Goal: Transaction & Acquisition: Book appointment/travel/reservation

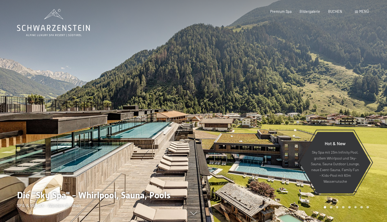
click at [362, 14] on div "Buchen Anfragen Premium Spa Bildergalerie BUCHEN Menü DE IT EN Gutschein Bilder…" at bounding box center [311, 11] width 114 height 5
click at [359, 14] on div "Buchen Anfragen Premium Spa Bildergalerie BUCHEN Menü DE IT EN Gutschein Bilder…" at bounding box center [311, 11] width 114 height 5
click at [358, 13] on div "Menü" at bounding box center [362, 11] width 14 height 5
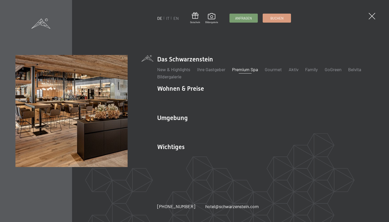
click at [238, 70] on link "Premium Spa" at bounding box center [245, 70] width 26 height 6
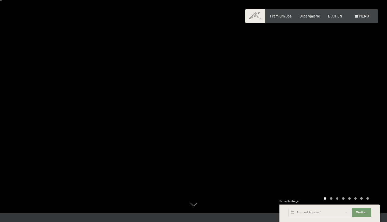
scroll to position [9, 0]
click at [331, 199] on div "Carousel Page 2" at bounding box center [331, 198] width 3 height 3
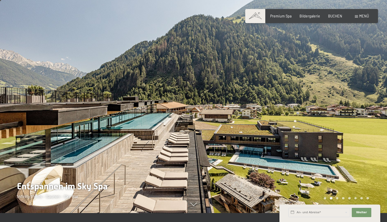
click at [336, 199] on div "Carousel Page 3" at bounding box center [337, 198] width 3 height 3
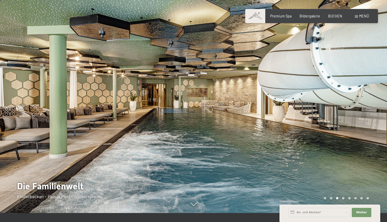
click at [343, 199] on div "Schnellanfrage" at bounding box center [329, 201] width 101 height 5
click at [344, 199] on div "Schnellanfrage" at bounding box center [329, 201] width 101 height 5
click at [339, 200] on div "Schnellanfrage" at bounding box center [329, 201] width 101 height 5
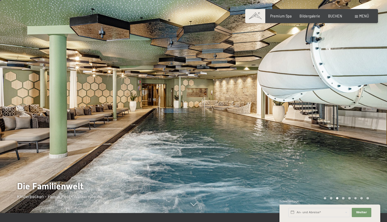
click at [351, 199] on div "Schnellanfrage" at bounding box center [329, 201] width 101 height 5
click at [348, 200] on div "Schnellanfrage" at bounding box center [329, 201] width 101 height 5
click at [354, 198] on div "Carousel Page 6" at bounding box center [355, 198] width 3 height 3
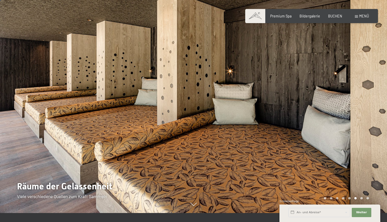
click at [361, 199] on div "Carousel Page 7" at bounding box center [361, 198] width 3 height 3
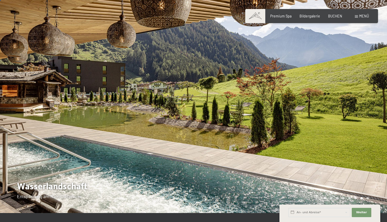
click at [367, 199] on div "Carousel Page 8" at bounding box center [367, 198] width 3 height 3
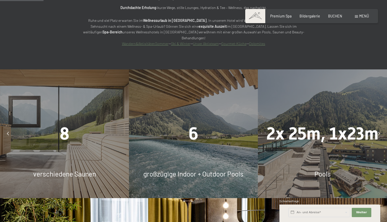
scroll to position [384, 0]
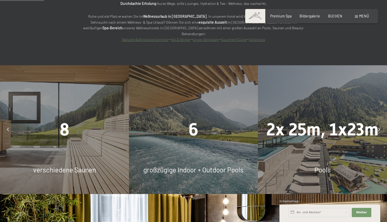
click at [191, 120] on span "6" at bounding box center [193, 130] width 10 height 20
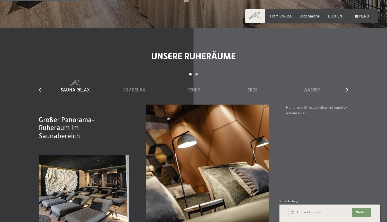
scroll to position [717, 0]
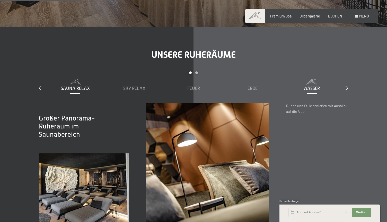
click at [308, 86] on span "Wasser" at bounding box center [311, 88] width 16 height 5
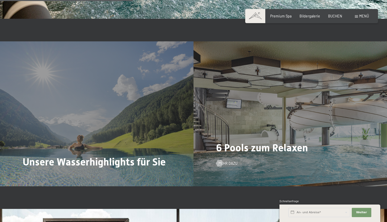
scroll to position [1173, 0]
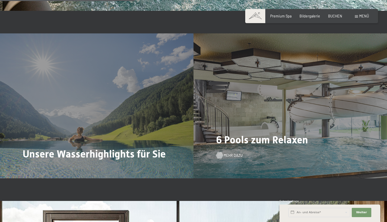
click at [234, 153] on span "Mehr dazu" at bounding box center [232, 155] width 19 height 5
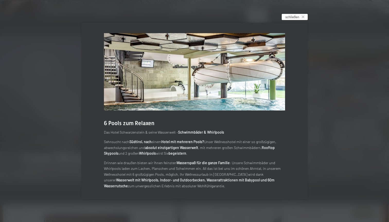
click at [296, 19] on span "schließen" at bounding box center [292, 17] width 14 height 5
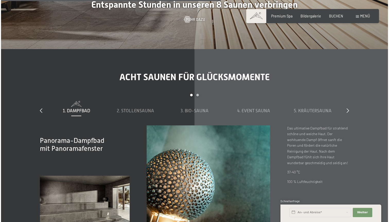
scroll to position [1492, 0]
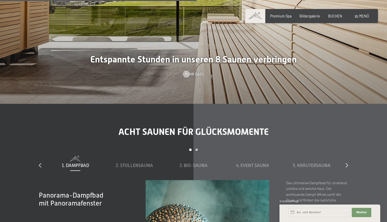
click at [356, 17] on span at bounding box center [356, 16] width 3 height 2
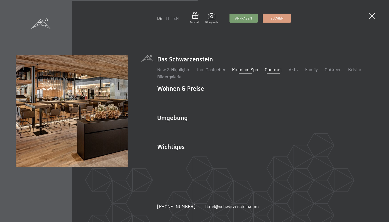
click at [274, 69] on link "Gourmet" at bounding box center [273, 70] width 17 height 6
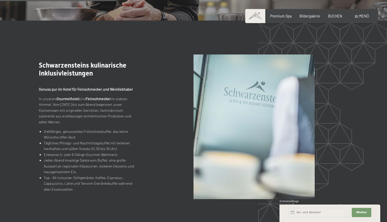
scroll to position [511, 0]
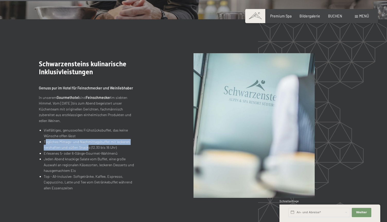
drag, startPoint x: 45, startPoint y: 140, endPoint x: 88, endPoint y: 144, distance: 42.9
click at [88, 144] on li "Tägliches Mittags- und Nachmittagsbuffet mit leckeren herzhaften und süßen Snac…" at bounding box center [89, 145] width 90 height 12
click at [93, 134] on li "Vielfältiges, genussvolles Frühstücksbuffet, das keine Wünsche offen lässt" at bounding box center [89, 134] width 90 height 12
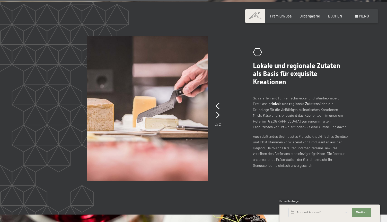
scroll to position [908, 0]
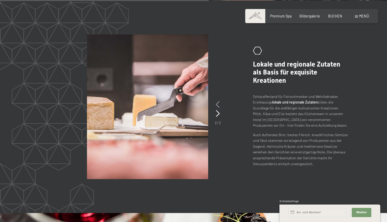
click at [219, 103] on icon at bounding box center [218, 104] width 4 height 7
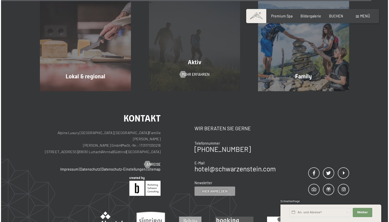
scroll to position [1638, 0]
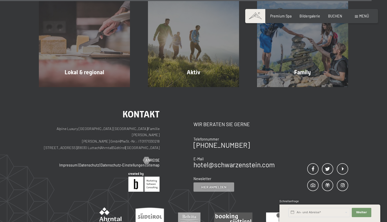
click at [359, 17] on span "Menü" at bounding box center [364, 16] width 10 height 4
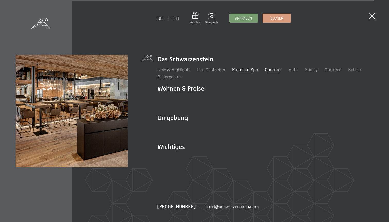
click at [246, 71] on link "Premium Spa" at bounding box center [245, 70] width 26 height 6
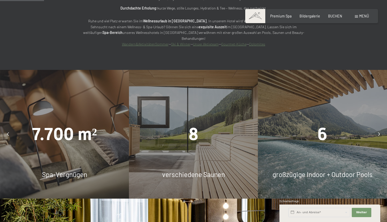
scroll to position [384, 0]
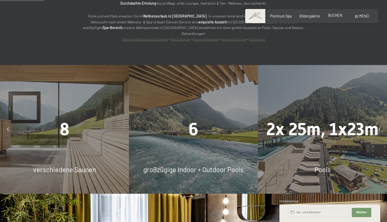
click at [339, 16] on span "BUCHEN" at bounding box center [335, 15] width 14 height 4
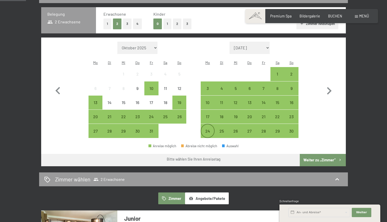
scroll to position [114, 0]
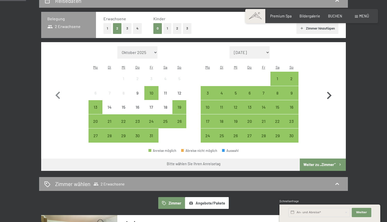
click at [326, 92] on icon "button" at bounding box center [328, 95] width 15 height 15
select select "2025-11-01"
select select "2025-12-01"
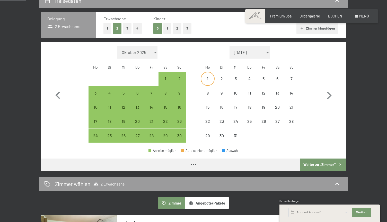
select select "2025-11-01"
select select "2025-12-01"
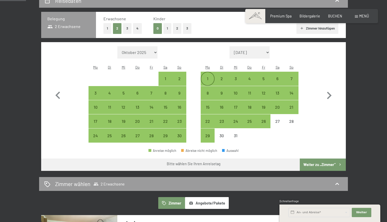
click at [207, 77] on div "1" at bounding box center [207, 83] width 13 height 13
select select "2025-11-01"
select select "2025-12-01"
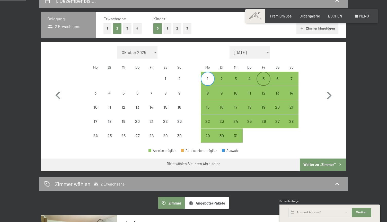
click at [262, 77] on div "5" at bounding box center [263, 83] width 13 height 13
select select "2025-11-01"
select select "2025-12-01"
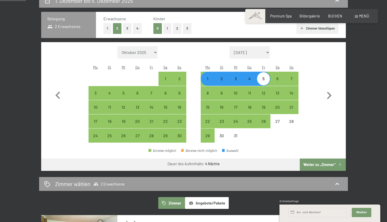
click at [326, 159] on button "Weiter zu „Zimmer“" at bounding box center [323, 165] width 46 height 12
select select "2025-11-01"
select select "2025-12-01"
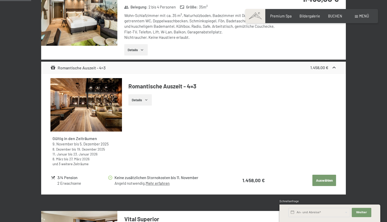
scroll to position [176, 0]
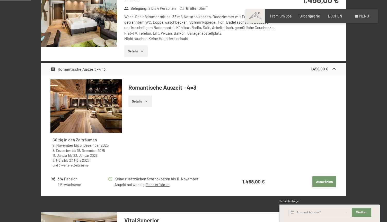
click at [142, 69] on div "Romantische Auszeit - 4=3 1.458,00 €" at bounding box center [193, 69] width 304 height 12
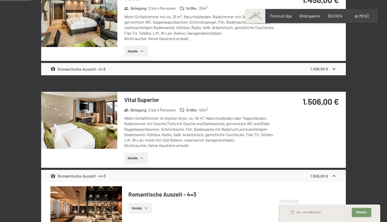
click at [141, 70] on div "Romantische Auszeit - 4=3 1.458,00 €" at bounding box center [193, 69] width 304 height 12
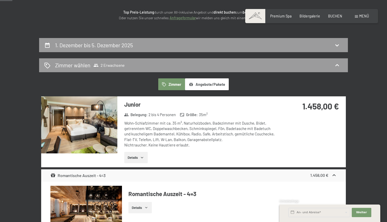
scroll to position [70, 0]
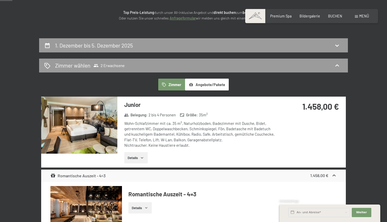
click at [188, 86] on button "Angebote/Pakete" at bounding box center [207, 85] width 44 height 12
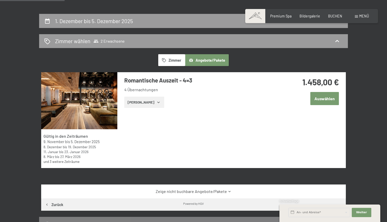
scroll to position [76, 0]
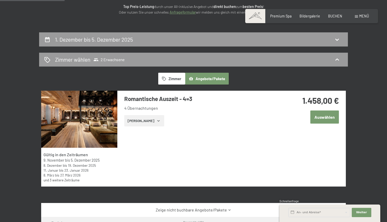
click at [175, 78] on button "Zimmer" at bounding box center [171, 79] width 27 height 12
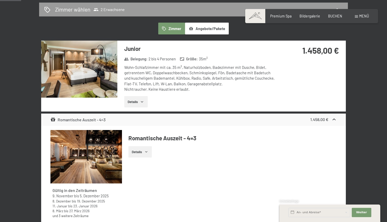
scroll to position [121, 0]
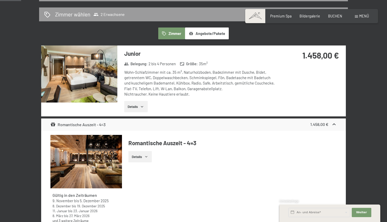
click at [136, 102] on button "Details" at bounding box center [135, 106] width 23 height 11
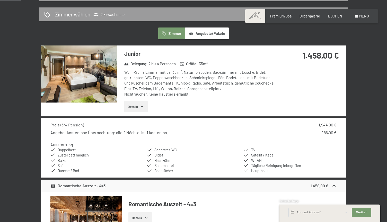
click at [140, 85] on div "Wohn-Schlafzimmer mit ca. 35 m², Naturholzboden, Badezimmer mit Dusche, Bidet, …" at bounding box center [200, 83] width 153 height 27
click at [300, 57] on div "1.458,00 €" at bounding box center [310, 56] width 57 height 12
click at [308, 58] on strong "1.458,00 €" at bounding box center [320, 55] width 37 height 10
click at [154, 62] on span "2 bis 4 Personen" at bounding box center [161, 63] width 27 height 5
click at [131, 55] on h3 "Junior" at bounding box center [200, 54] width 153 height 8
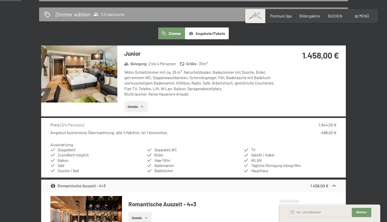
click at [94, 69] on img at bounding box center [79, 74] width 76 height 57
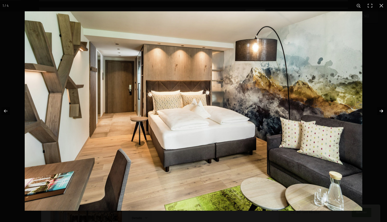
click at [382, 111] on button "button" at bounding box center [378, 111] width 18 height 26
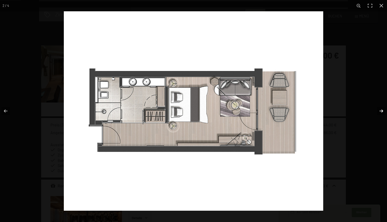
click at [382, 111] on button "button" at bounding box center [378, 111] width 18 height 26
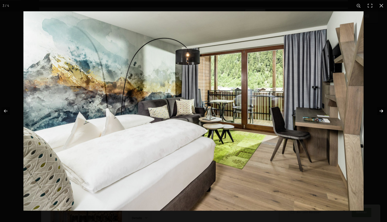
click at [382, 111] on button "button" at bounding box center [378, 111] width 18 height 26
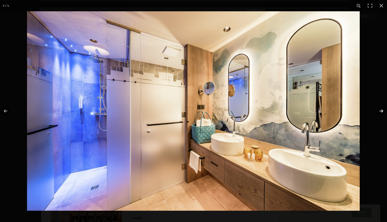
click at [382, 111] on button "button" at bounding box center [378, 111] width 18 height 26
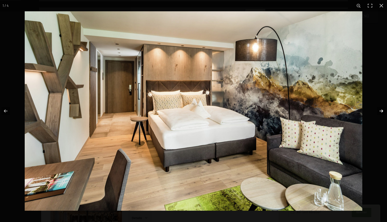
click at [382, 111] on button "button" at bounding box center [378, 111] width 18 height 26
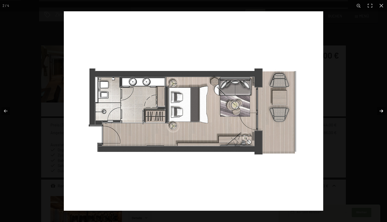
click at [382, 111] on button "button" at bounding box center [378, 111] width 18 height 26
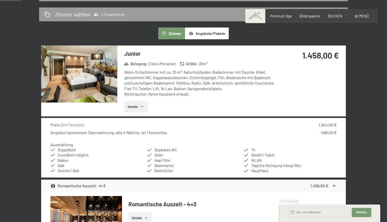
click at [0, 0] on button "button" at bounding box center [0, 0] width 0 height 0
click at [254, 76] on div "Wohn-Schlafzimmer mit ca. 35 m², Naturholzboden, Badezimmer mit Dusche, Bidet, …" at bounding box center [200, 83] width 153 height 27
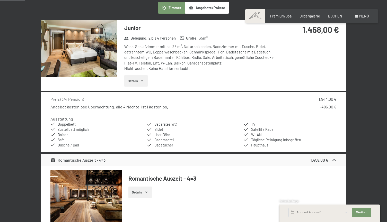
click at [214, 71] on div "Junior Belegung : 2 bis 4 Personen Größe : 35 m² Wohn-Schlafzimmer mit ca. 35 m…" at bounding box center [197, 55] width 160 height 71
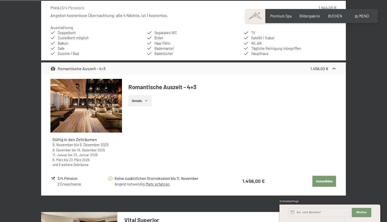
scroll to position [239, 0]
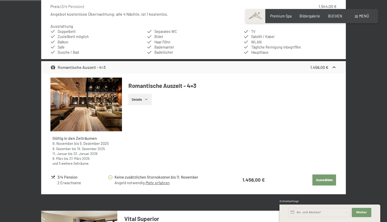
click at [135, 99] on button "Details" at bounding box center [139, 99] width 23 height 11
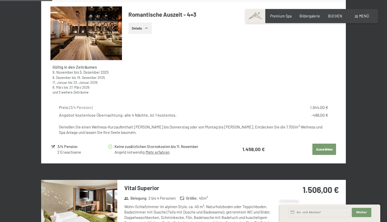
scroll to position [312, 0]
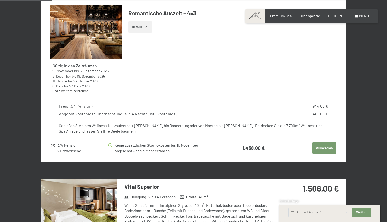
click at [318, 145] on button "Auswählen" at bounding box center [324, 147] width 24 height 11
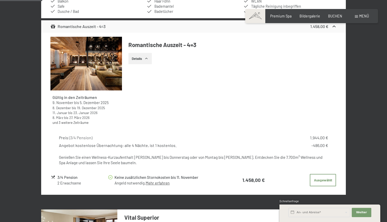
scroll to position [282, 0]
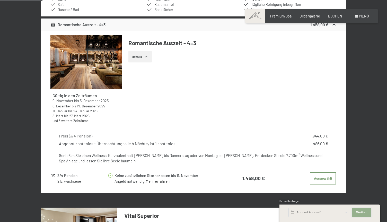
click at [354, 212] on button "Weiter Adressfelder ausblenden" at bounding box center [362, 212] width 20 height 9
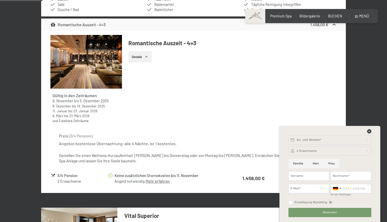
click at [369, 130] on icon at bounding box center [369, 131] width 4 height 4
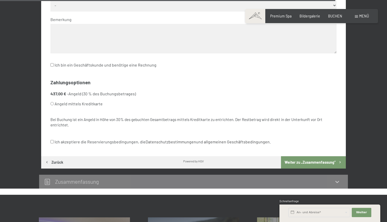
scroll to position [2288, 0]
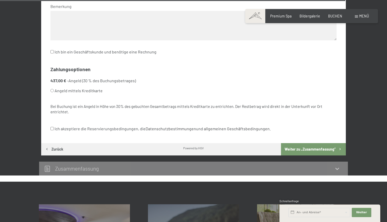
click at [296, 143] on button "Weiter zu „Zusammen­fassung“" at bounding box center [313, 149] width 65 height 12
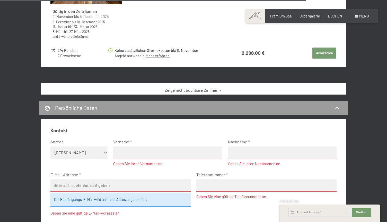
scroll to position [2057, 0]
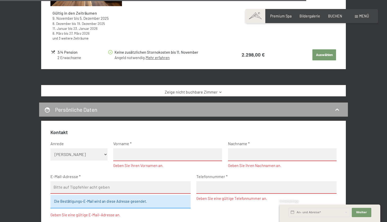
click at [274, 110] on div "Persönliche Daten" at bounding box center [193, 109] width 298 height 7
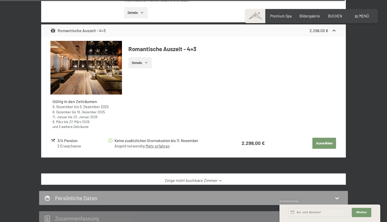
scroll to position [2111, 0]
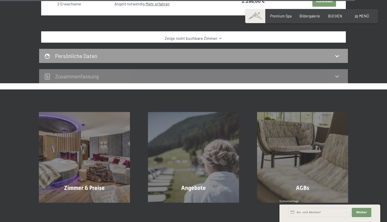
click at [197, 69] on div "Zusammen­fassung" at bounding box center [193, 76] width 309 height 14
click at [202, 79] on div "Zusammen­fassung" at bounding box center [193, 76] width 298 height 7
click at [216, 57] on div "Persönliche Daten" at bounding box center [193, 55] width 298 height 7
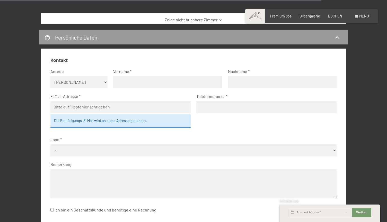
scroll to position [2127, 0]
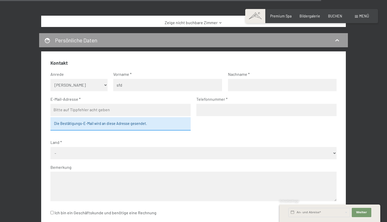
type input "sfd"
type input "xsfd"
click at [148, 117] on div "Die Bestätigungs-E-Mail wird an diese Adresse gesendet." at bounding box center [120, 123] width 140 height 13
type input "h"
type input "hannes.schneeberger@bluewin.ch"
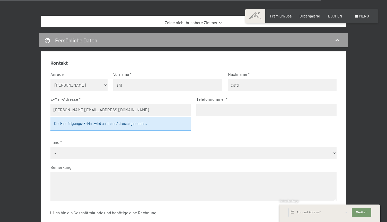
type input "0"
type input "+41796481102"
select select "CHE"
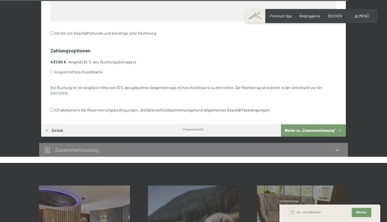
scroll to position [2311, 0]
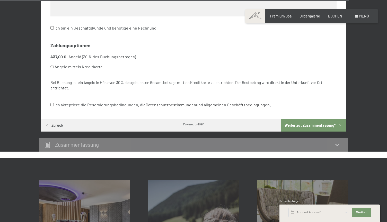
click at [301, 119] on button "Weiter zu „Zusammen­fassung“" at bounding box center [313, 125] width 65 height 12
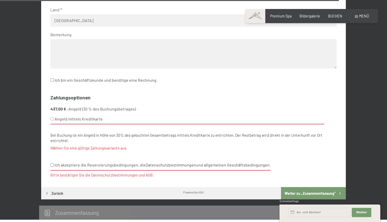
scroll to position [2259, 0]
click at [87, 114] on label "Angeld mittels Kreditkarte" at bounding box center [187, 119] width 274 height 10
click at [54, 118] on input "Angeld mittels Kreditkarte" at bounding box center [51, 119] width 3 height 3
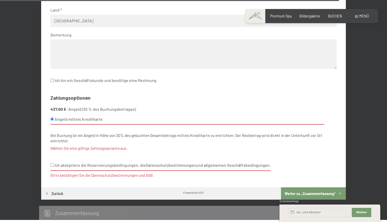
radio input "true"
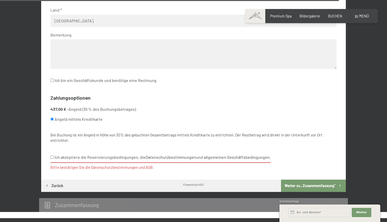
click at [81, 152] on label "Ich akzeptiere die Reservierungsbedingungen, die Datenschutzbestimmungen und al…" at bounding box center [160, 157] width 220 height 10
click at [54, 156] on input "Ich akzeptiere die Reservierungsbedingungen, die Datenschutzbestimmungen und al…" at bounding box center [51, 157] width 3 height 3
checkbox input "true"
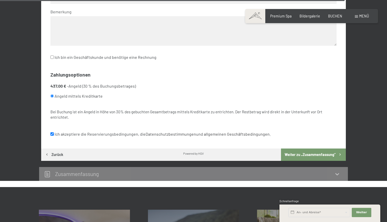
scroll to position [2293, 0]
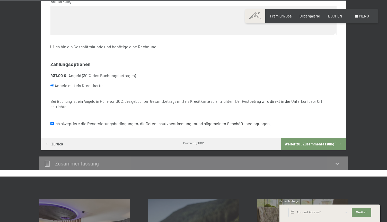
click at [290, 138] on button "Weiter zu „Zusammen­fassung“" at bounding box center [313, 144] width 65 height 12
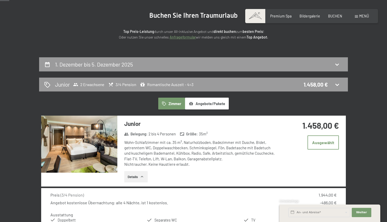
scroll to position [50, 0]
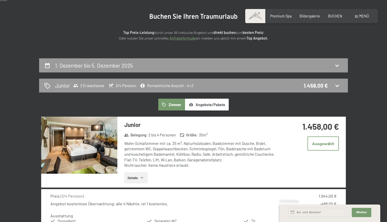
click at [348, 2] on section "Buchen Sie Ihren Traumurlaub Top Preis-Leistung durch unser All-inklusive Angeb…" at bounding box center [193, 27] width 387 height 63
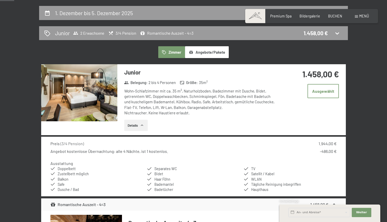
scroll to position [103, 0]
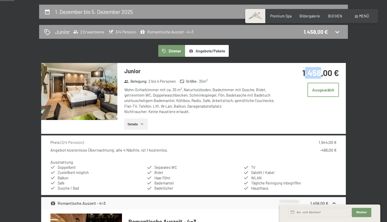
drag, startPoint x: 303, startPoint y: 75, endPoint x: 321, endPoint y: 75, distance: 17.7
click at [321, 75] on strong "1.458,00 €" at bounding box center [320, 73] width 37 height 10
click at [290, 75] on div "1.458,00 €" at bounding box center [310, 73] width 57 height 12
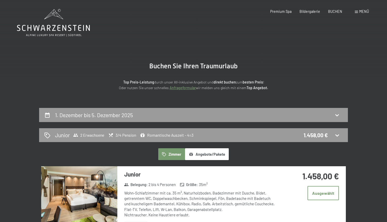
scroll to position [0, 0]
click at [305, 12] on span "Bildergalerie" at bounding box center [309, 10] width 21 height 4
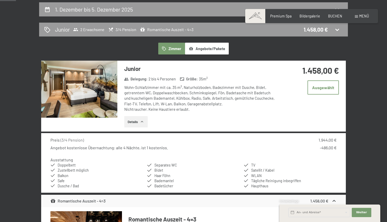
scroll to position [96, 0]
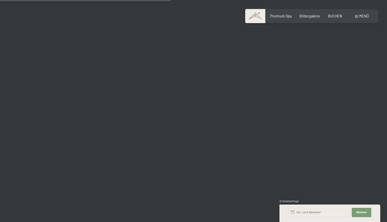
scroll to position [2394, 0]
